Goal: Information Seeking & Learning: Learn about a topic

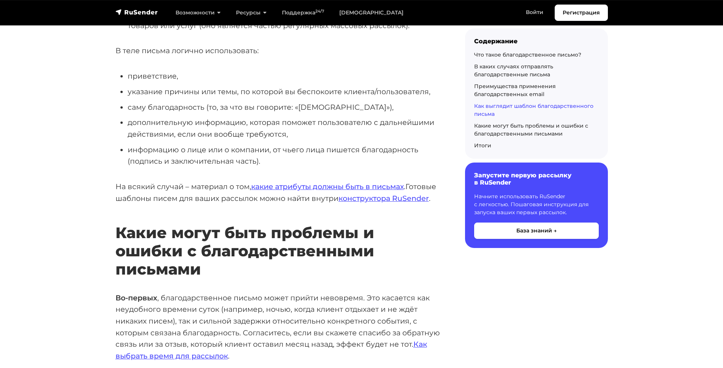
scroll to position [4188, 0]
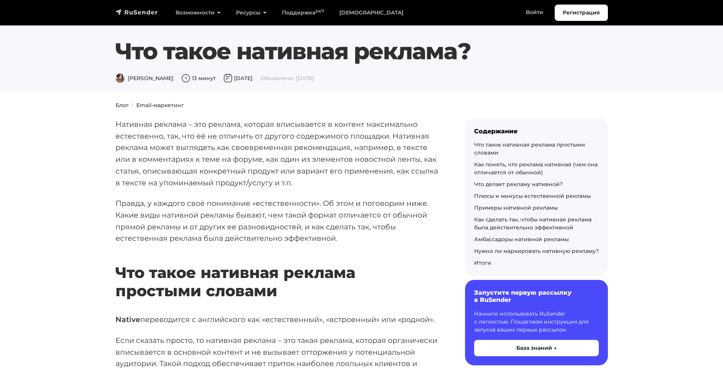
click at [126, 9] on img "navbar" at bounding box center [137, 12] width 43 height 8
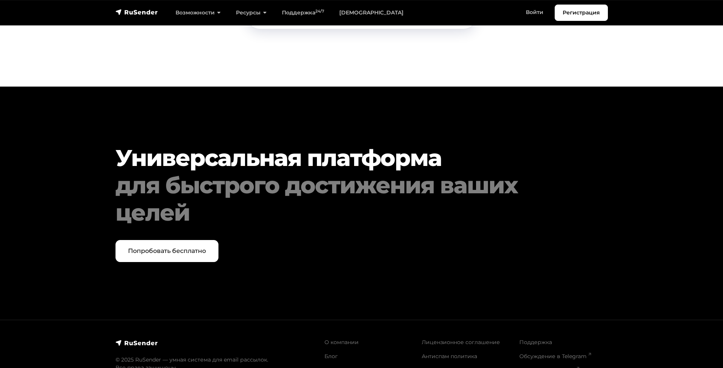
scroll to position [3882, 0]
